Goal: Task Accomplishment & Management: Manage account settings

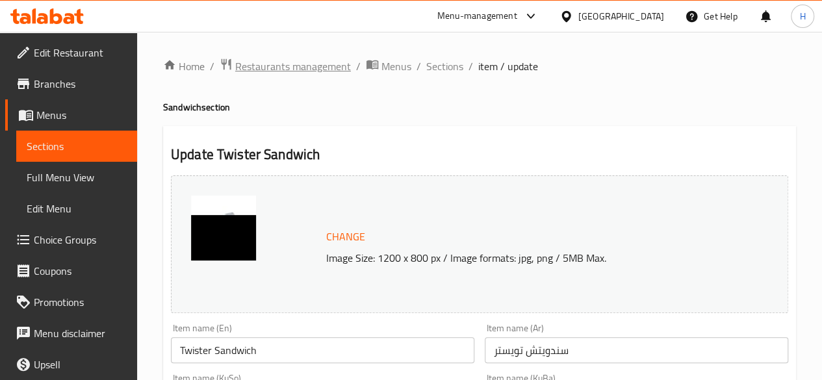
click at [308, 67] on span "Restaurants management" at bounding box center [293, 66] width 116 height 16
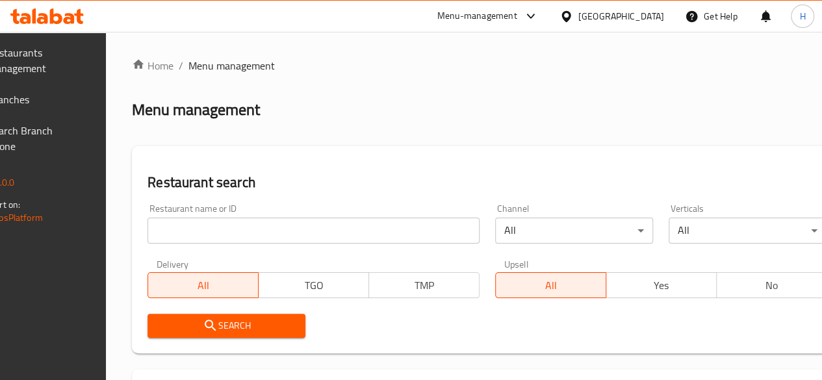
click at [251, 226] on div at bounding box center [411, 190] width 822 height 380
click at [251, 226] on input "search" at bounding box center [313, 231] width 332 height 26
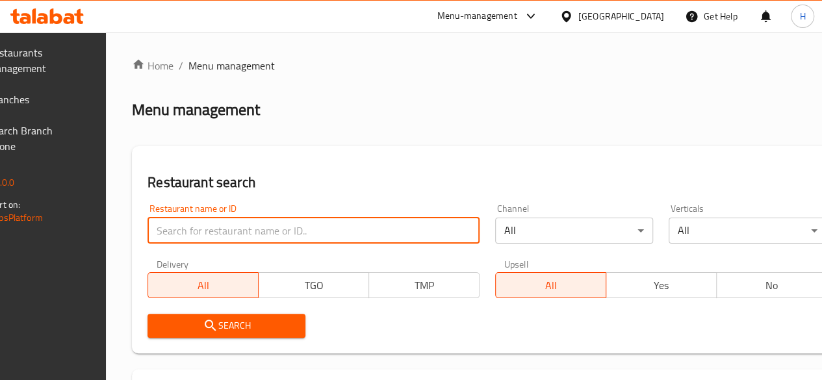
click at [251, 226] on input "search" at bounding box center [313, 231] width 332 height 26
type input "s"
type input "سوبر صوص"
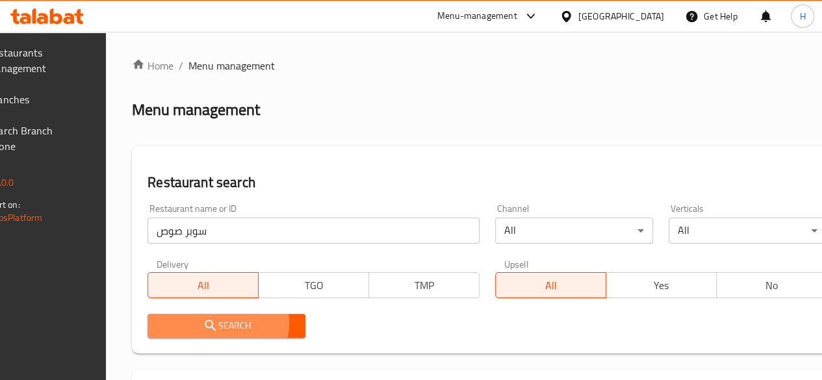
click at [248, 323] on span "Search" at bounding box center [226, 326] width 137 height 16
click at [248, 323] on div at bounding box center [411, 190] width 822 height 380
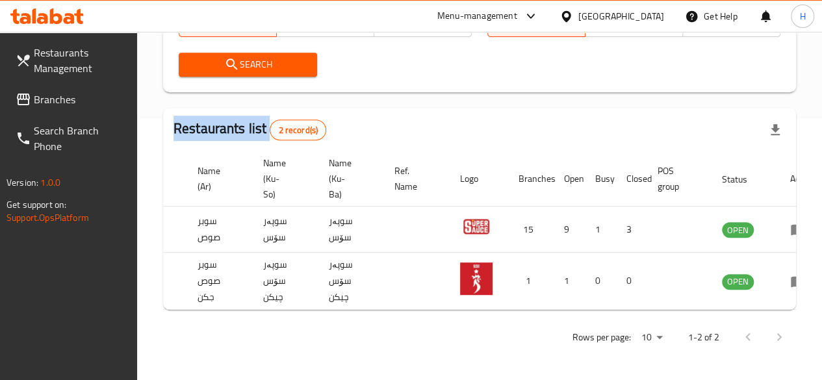
scroll to position [0, 127]
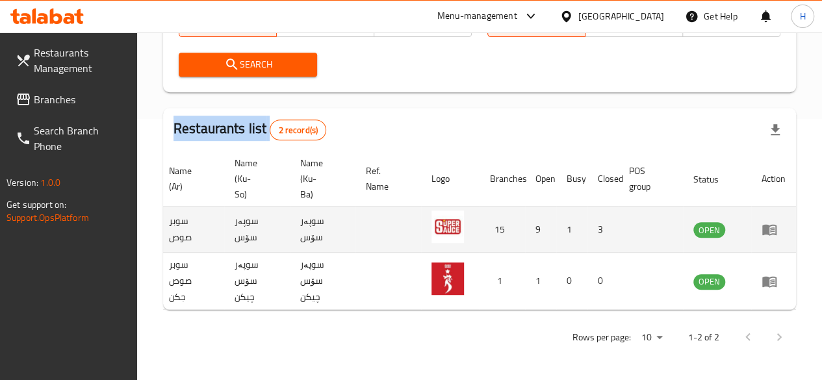
click at [773, 225] on icon "enhanced table" at bounding box center [769, 230] width 14 height 11
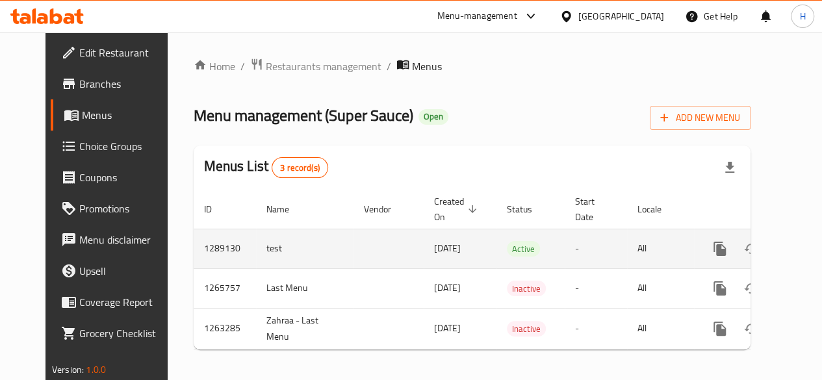
click at [806, 248] on icon "enhanced table" at bounding box center [814, 249] width 16 height 16
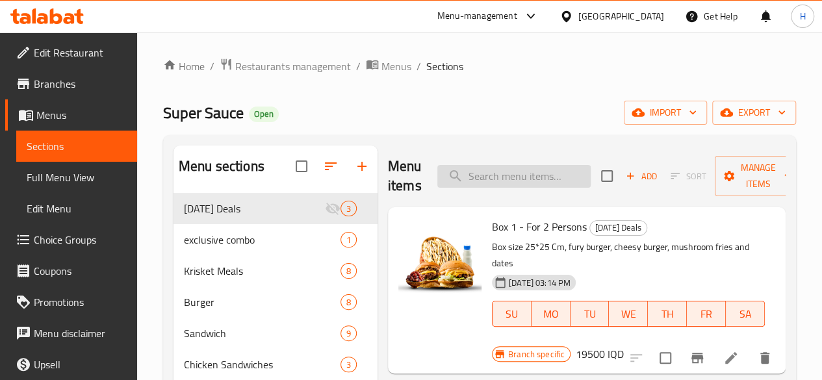
click at [494, 170] on input "search" at bounding box center [513, 176] width 153 height 23
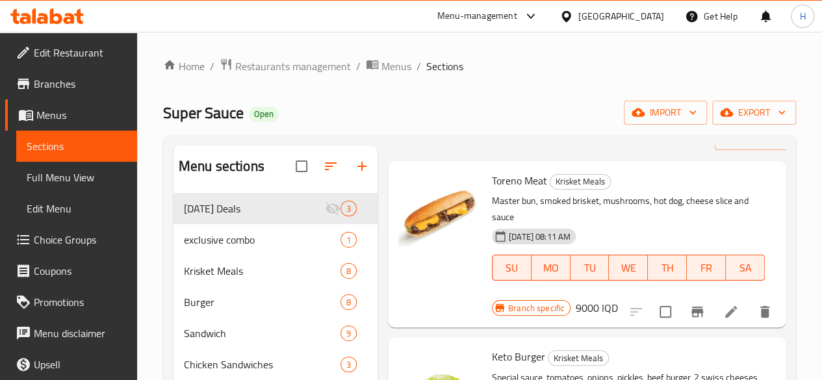
scroll to position [65, 0]
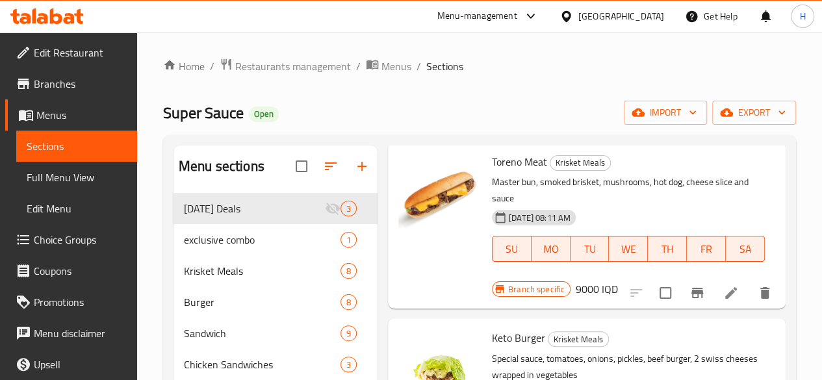
type input "تو"
click at [723, 285] on icon at bounding box center [731, 293] width 16 height 16
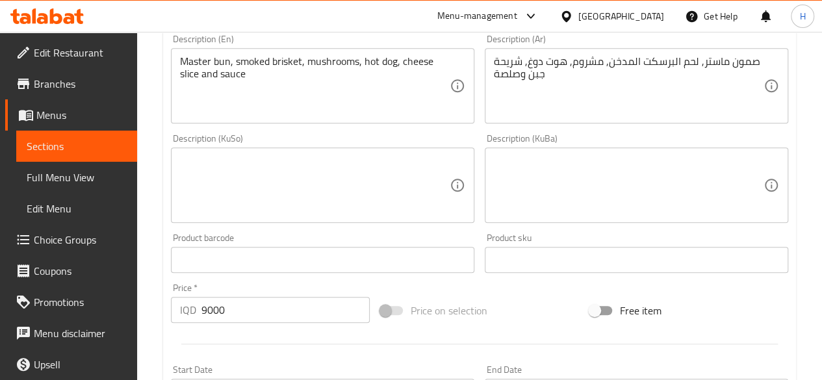
scroll to position [390, 0]
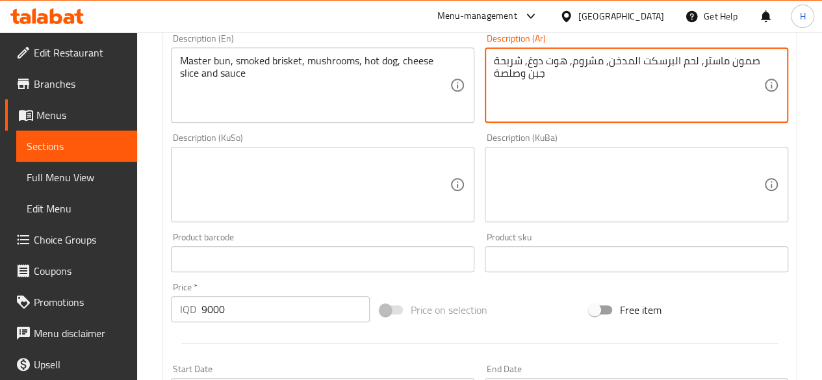
click at [603, 95] on textarea "صمون ماستر, لحم البرسكت المدخن, مشروم, هوت دوغ, شريحة جبن وصلصة" at bounding box center [629, 86] width 270 height 62
paste textarea "- لحم البرسكت المدخن - خصار - 2 شريحة جبن شيدر - صوص"
click at [682, 63] on textarea "صمون ماستر - لحم البرسكت المدخن - خصار - 2 شريحة جبن شيدر - صوص" at bounding box center [629, 86] width 270 height 62
drag, startPoint x: 587, startPoint y: 61, endPoint x: 579, endPoint y: 66, distance: 8.5
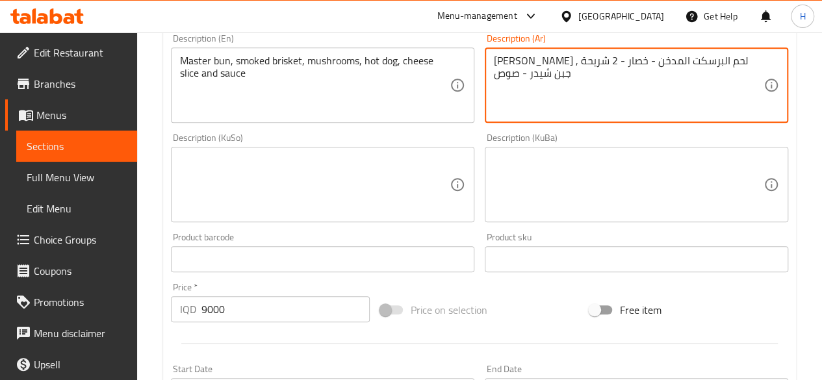
click at [579, 66] on textarea "صمون ماستر , لحم البرسكت المدخن - خصار - 2 شريحة جبن شيدر - صوص" at bounding box center [629, 86] width 270 height 62
click at [576, 62] on textarea "صمون ماستر , لحم البرسكت المدخن,خصار - 2 شريحة جبن شيدر - صوص" at bounding box center [629, 86] width 270 height 62
drag, startPoint x: 498, startPoint y: 62, endPoint x: 489, endPoint y: 67, distance: 10.5
click at [489, 67] on div "صمون ماستر , لحم البرسكت المدخن,خصار , 2 شريحة جبن شيدر - صوص Description (Ar)" at bounding box center [636, 84] width 303 height 75
click at [525, 81] on textarea "صمون ماستر , لحم البرسكت المدخن,خصار , 2 شريحة جبن شيدر ,وصوص" at bounding box center [629, 86] width 270 height 62
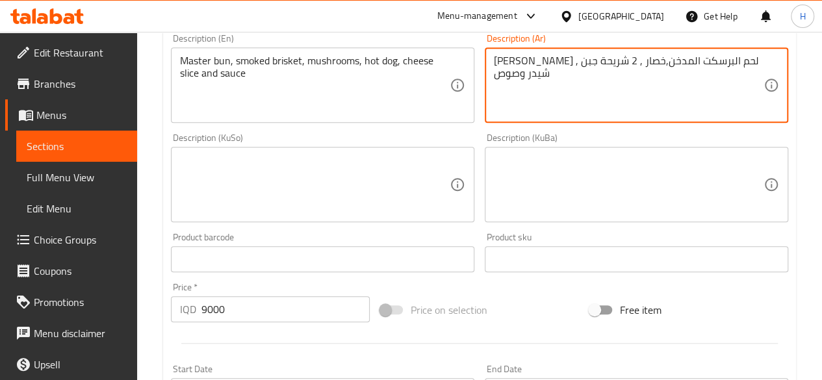
click at [550, 62] on textarea "صمون ماستر , لحم البرسكت المدخن,خصار , 2 شريحة جبن شيدر وصوص" at bounding box center [629, 86] width 270 height 62
type textarea "صمون ماستر , لحم البرسكت المدخن,خصار , 2 شريحة جبن شيدر وصوص"
click at [311, 101] on textarea "Master bun, smoked brisket, mushrooms, hot dog, cheese slice and sauce" at bounding box center [315, 86] width 270 height 62
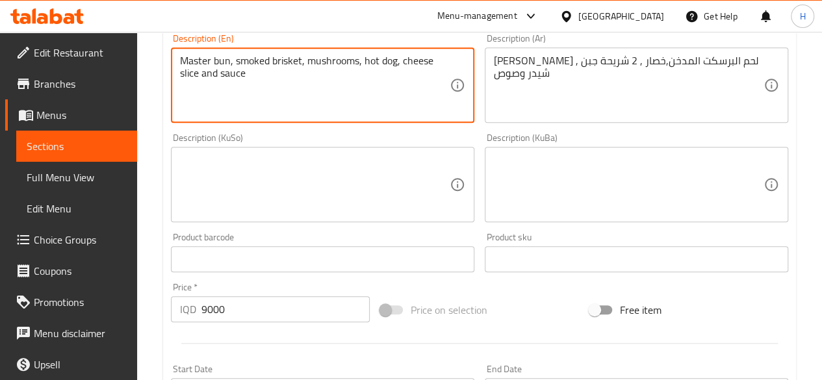
click at [311, 101] on textarea "Master bun, smoked brisket, mushrooms, hot dog, cheese slice and sauce" at bounding box center [315, 86] width 270 height 62
paste textarea "vegetables, 2 slices of cheddar chees"
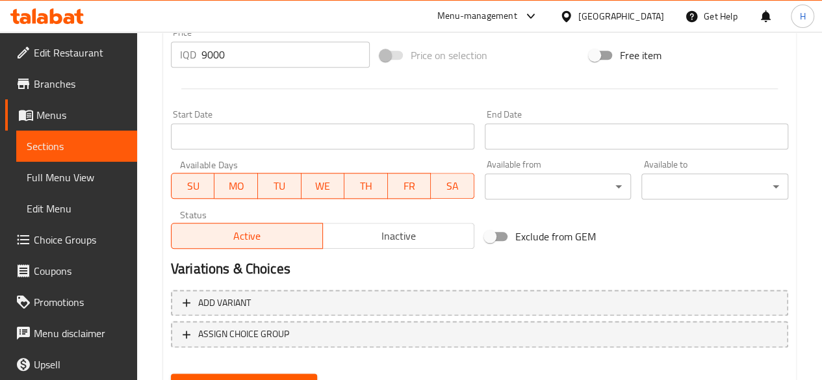
scroll to position [706, 0]
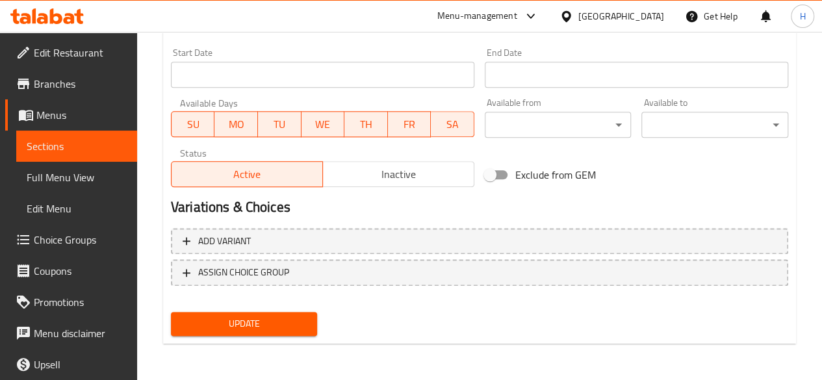
type textarea "Master bun, smoked brisket, vegetables, 2 slices of cheddar cheese and sauce"
click at [274, 326] on span "Update" at bounding box center [244, 324] width 126 height 16
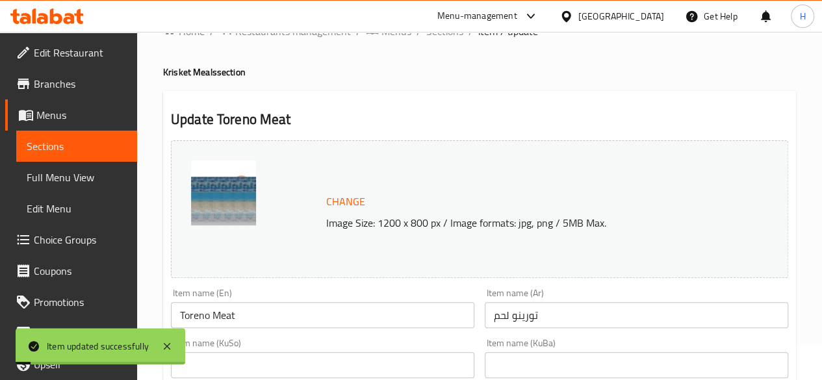
scroll to position [0, 0]
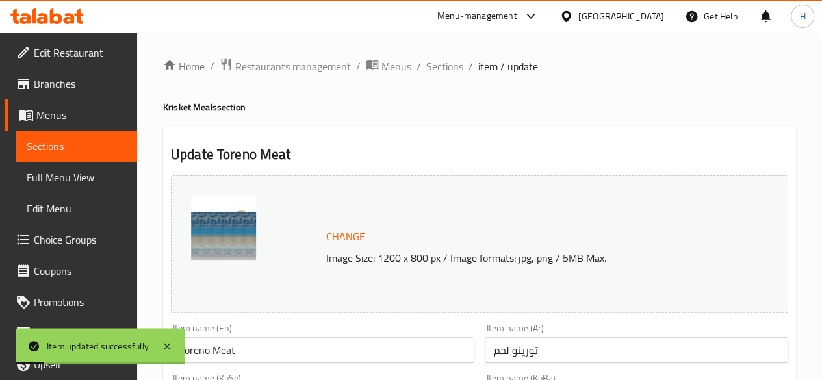
click at [431, 63] on span "Sections" at bounding box center [444, 66] width 37 height 16
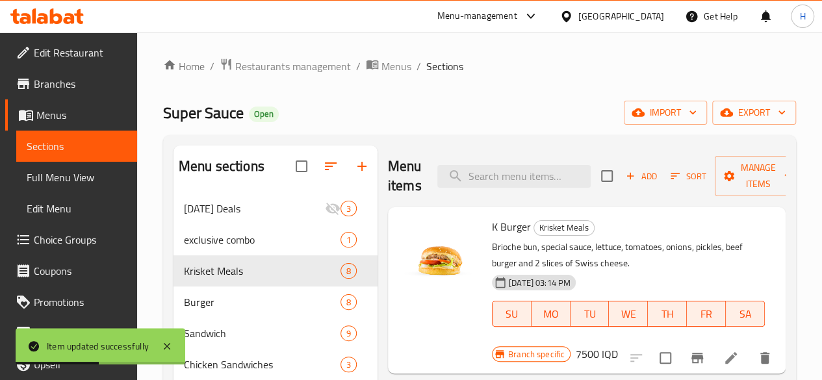
click at [713, 355] on li at bounding box center [731, 357] width 36 height 23
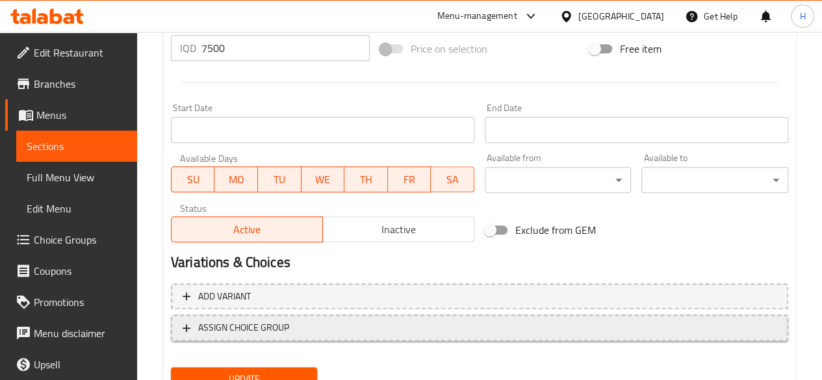
scroll to position [706, 0]
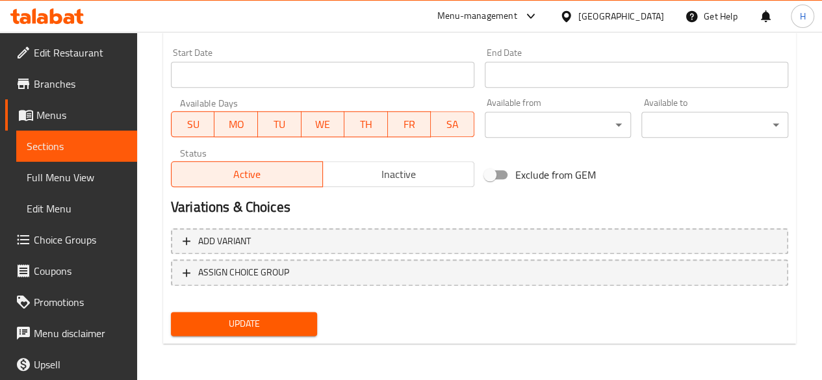
click at [281, 324] on span "Update" at bounding box center [244, 324] width 126 height 16
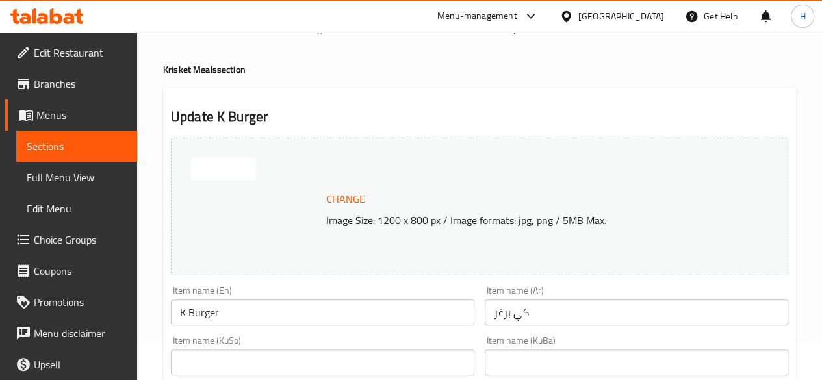
scroll to position [0, 0]
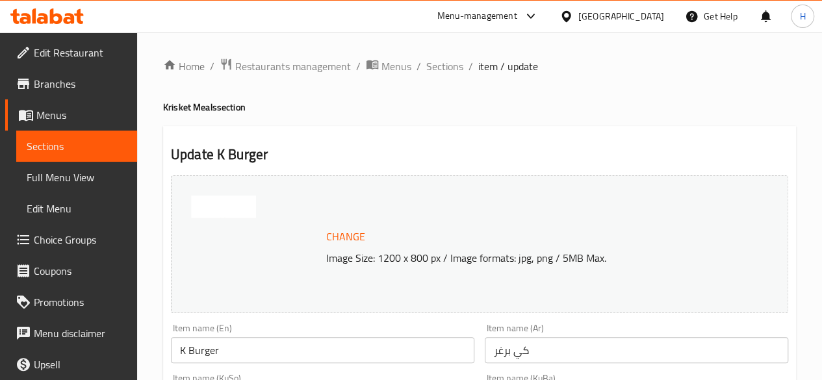
drag, startPoint x: 453, startPoint y: 57, endPoint x: 446, endPoint y: 67, distance: 12.6
click at [445, 67] on span "Sections" at bounding box center [444, 66] width 37 height 16
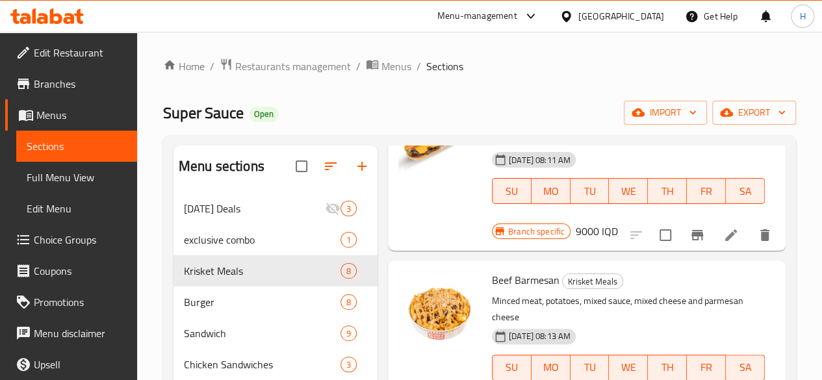
scroll to position [715, 0]
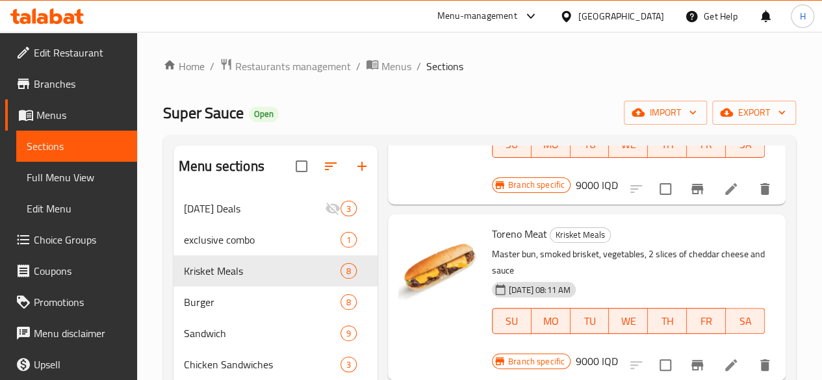
click at [722, 353] on li at bounding box center [731, 364] width 36 height 23
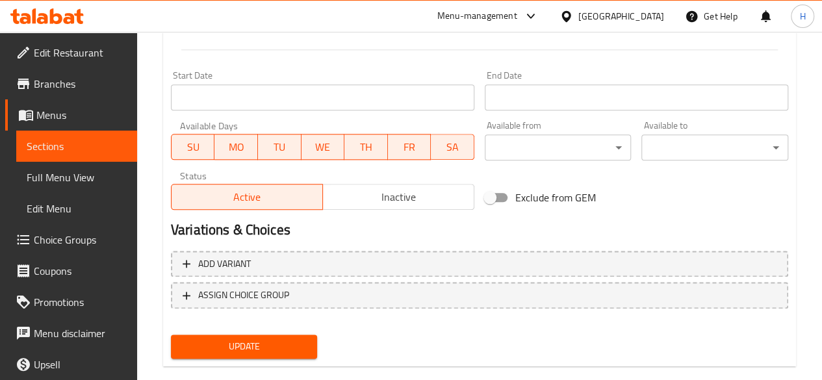
scroll to position [706, 0]
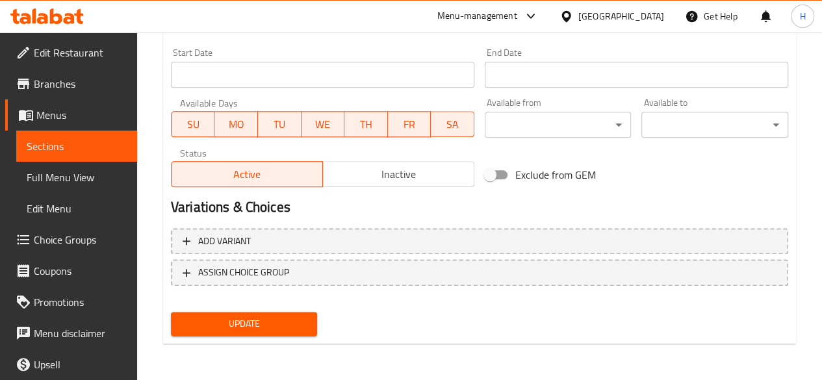
click at [299, 319] on span "Update" at bounding box center [244, 324] width 126 height 16
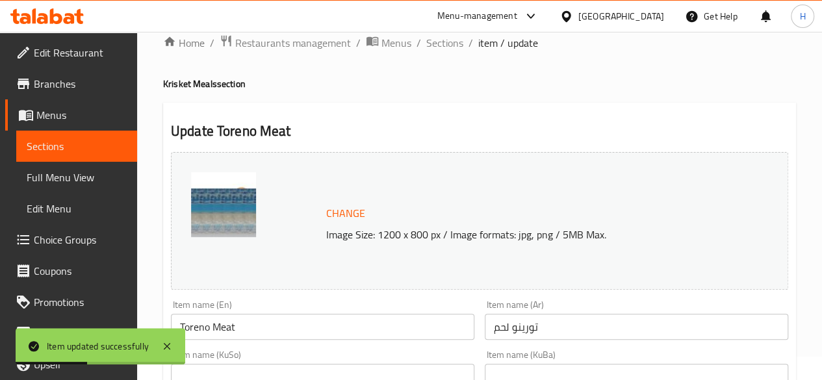
scroll to position [0, 0]
